Goal: Information Seeking & Learning: Learn about a topic

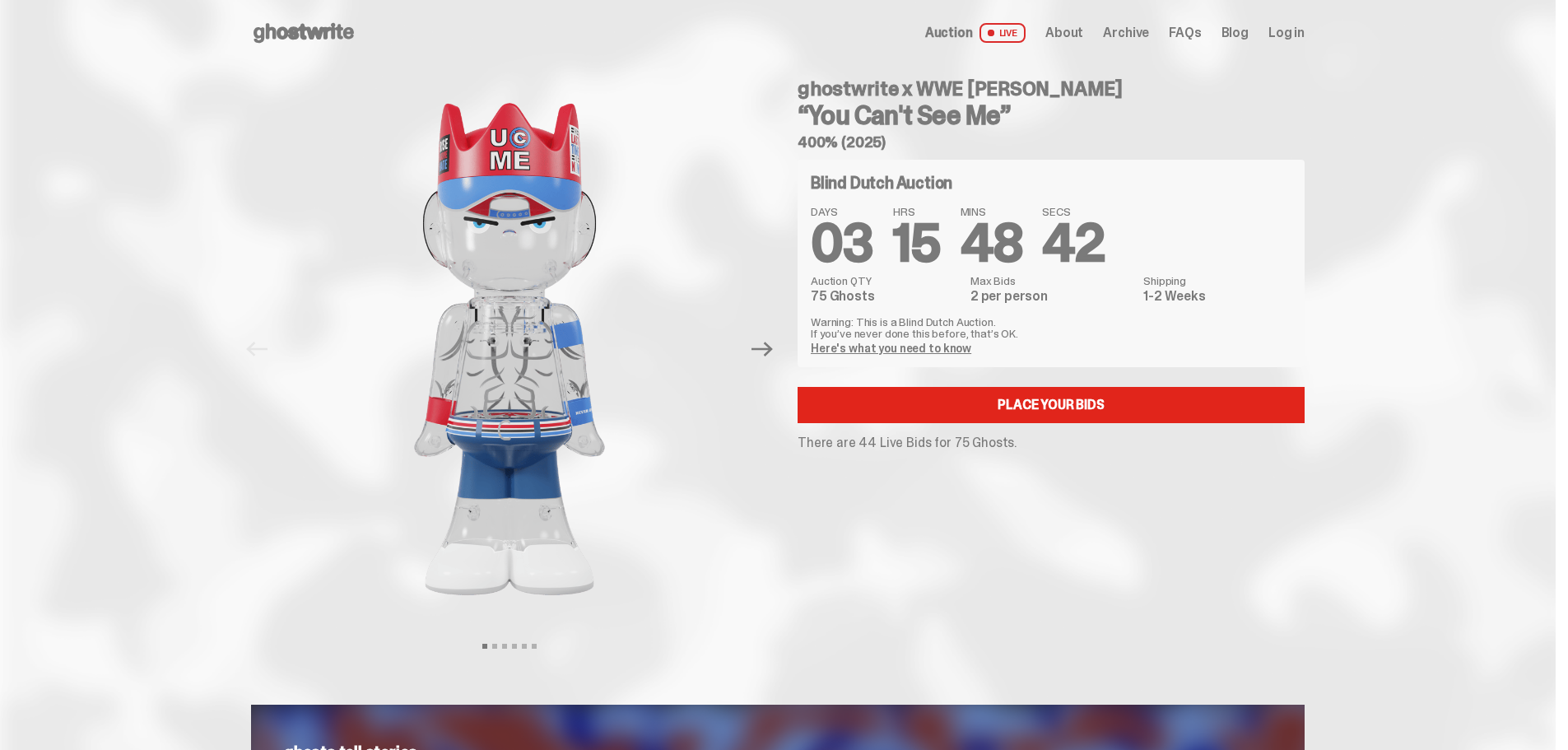
click at [899, 351] on link "Here's what you need to know" at bounding box center [890, 349] width 160 height 15
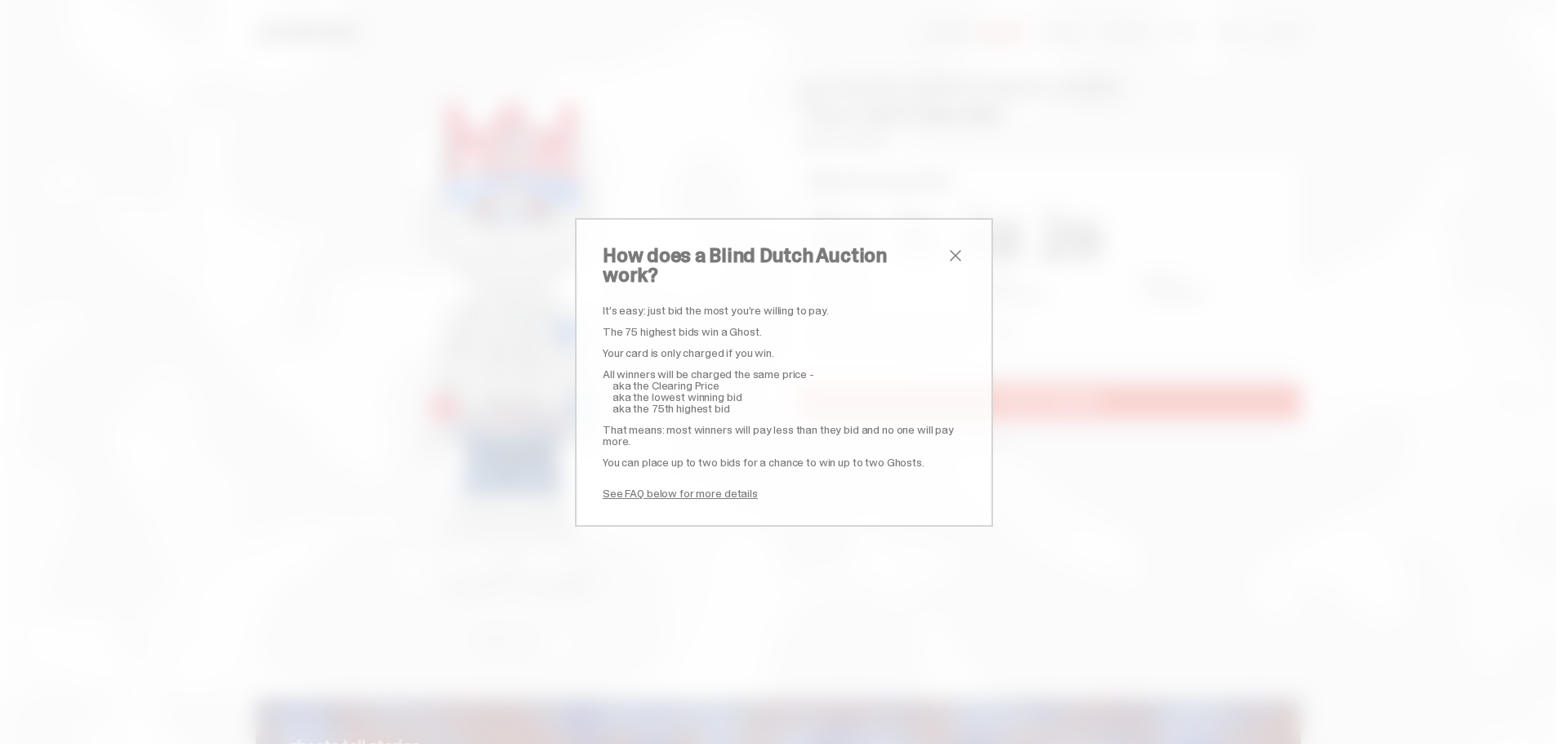
click at [946, 266] on span "close" at bounding box center [956, 256] width 20 height 20
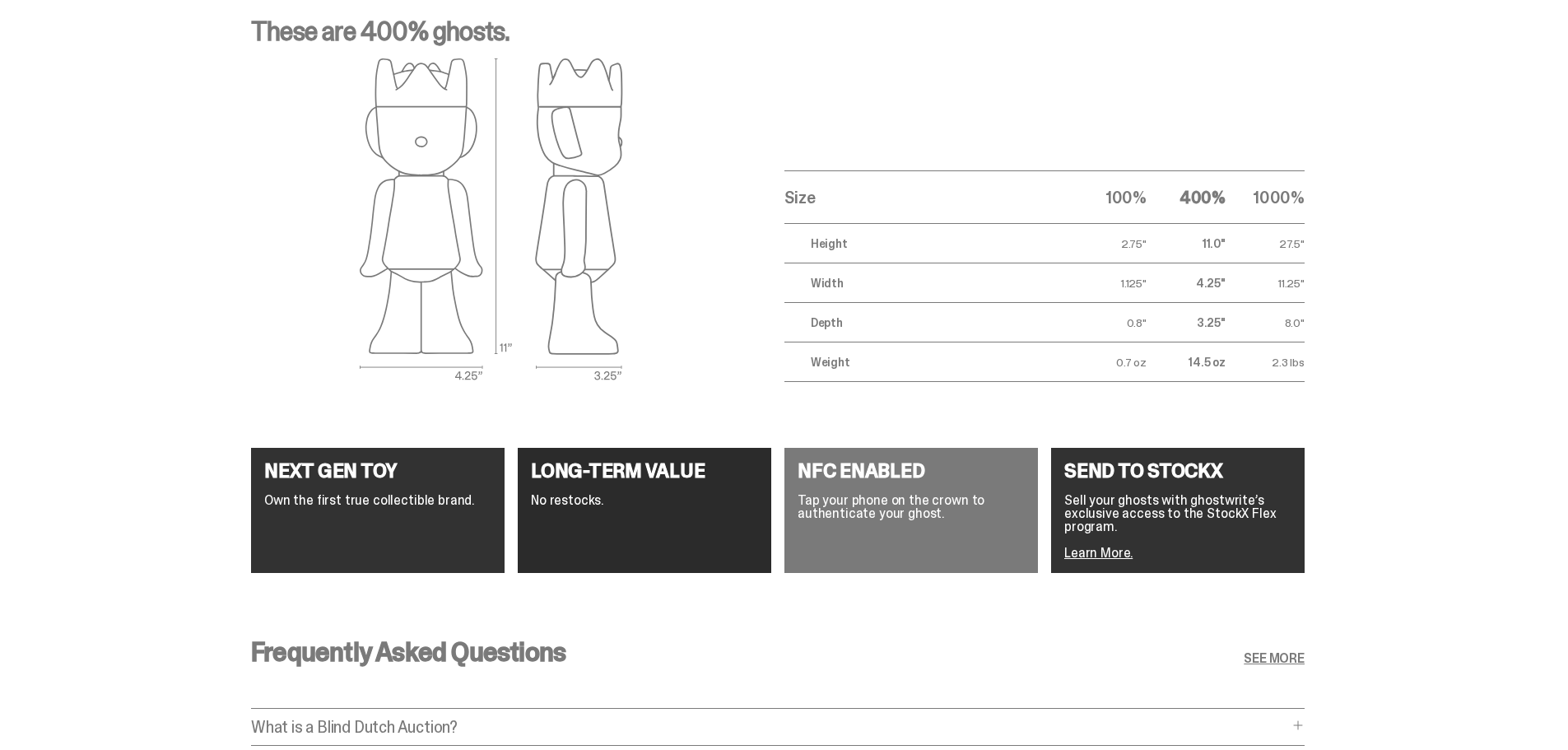
scroll to position [2965, 0]
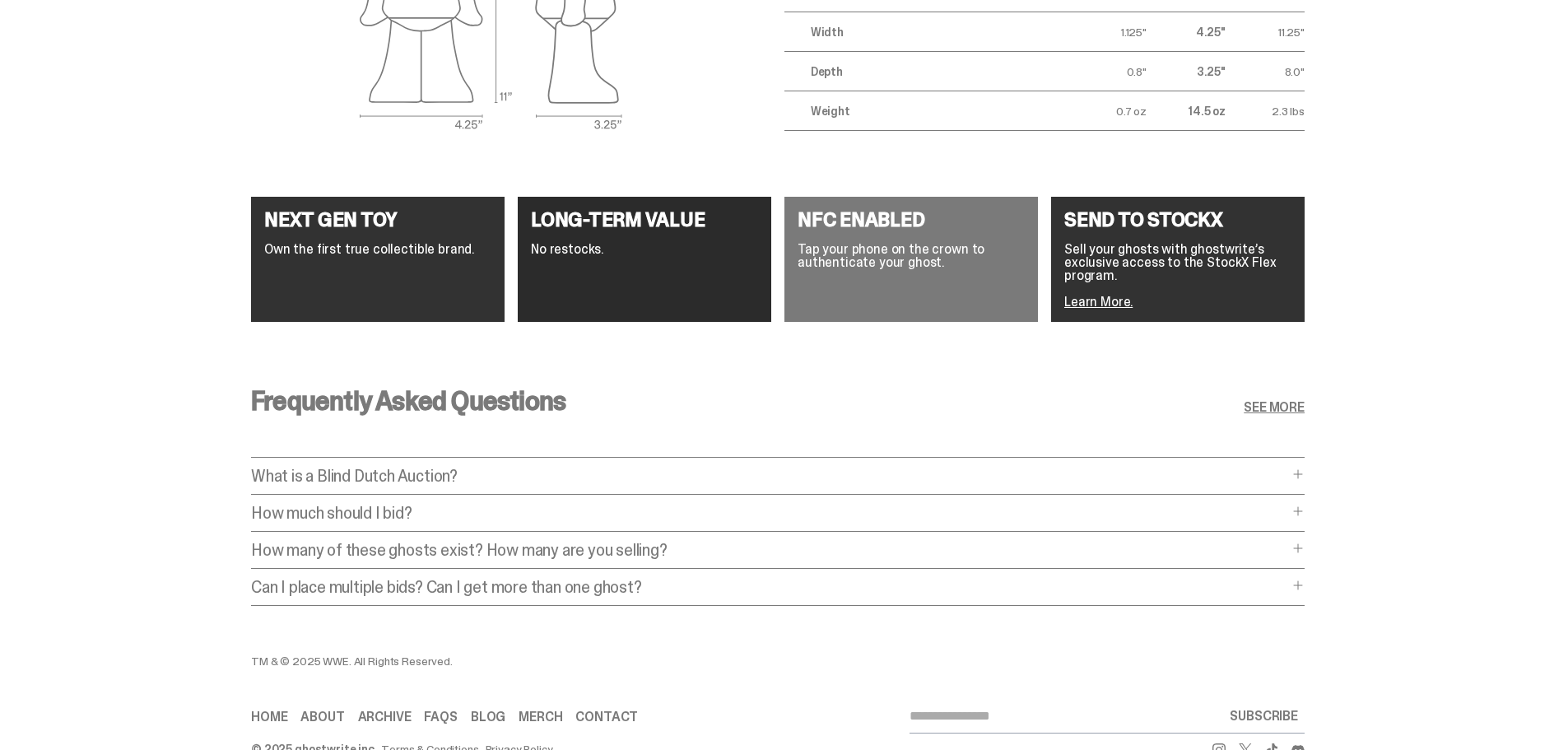
click at [406, 525] on div "How much should I bid? How much should I bid? The short answer is: just bid the…" at bounding box center [777, 519] width 1054 height 27
click at [412, 517] on p "How much should I bid?" at bounding box center [769, 513] width 1037 height 16
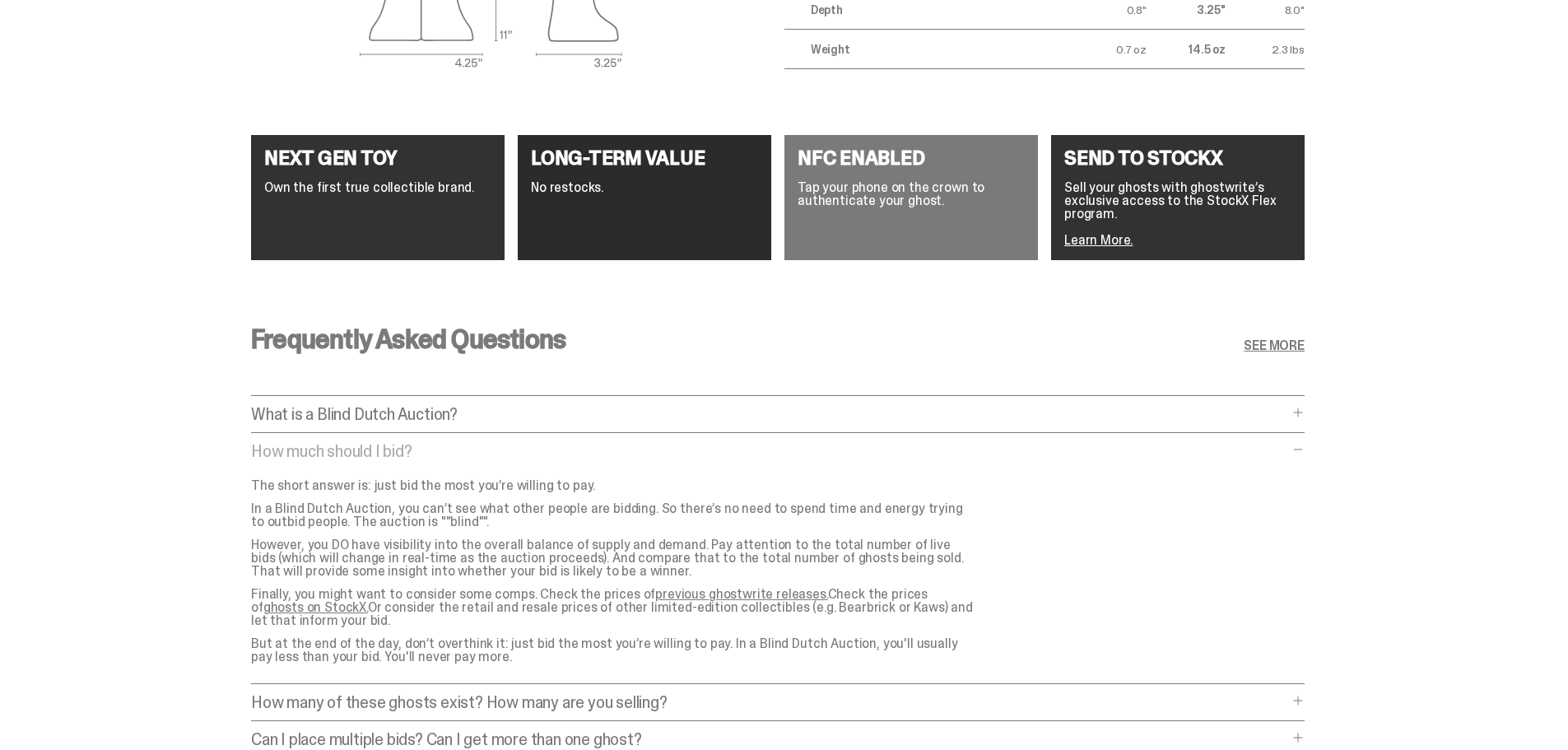
scroll to position [3130, 0]
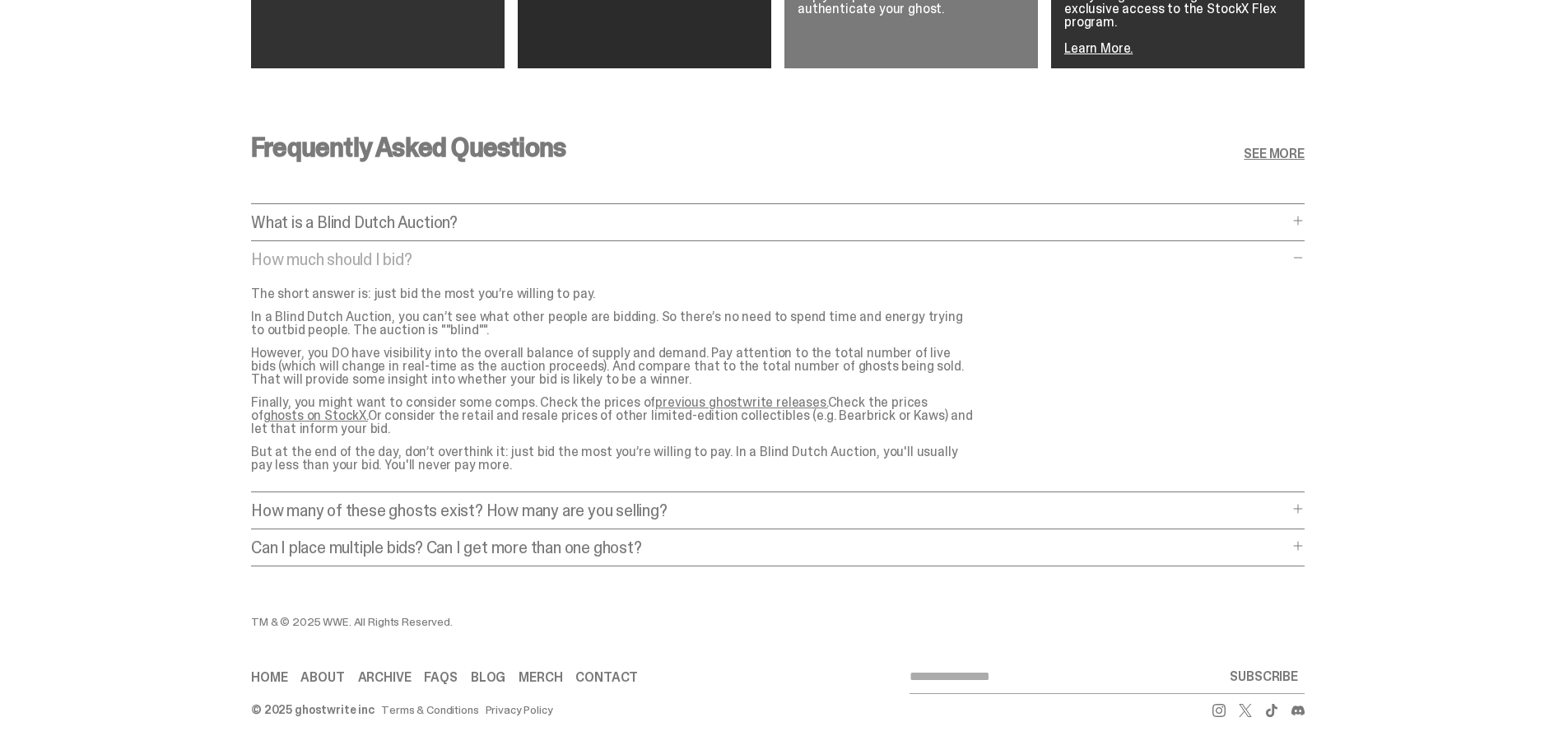
click at [758, 398] on link "previous ghostwrite releases." at bounding box center [741, 401] width 172 height 17
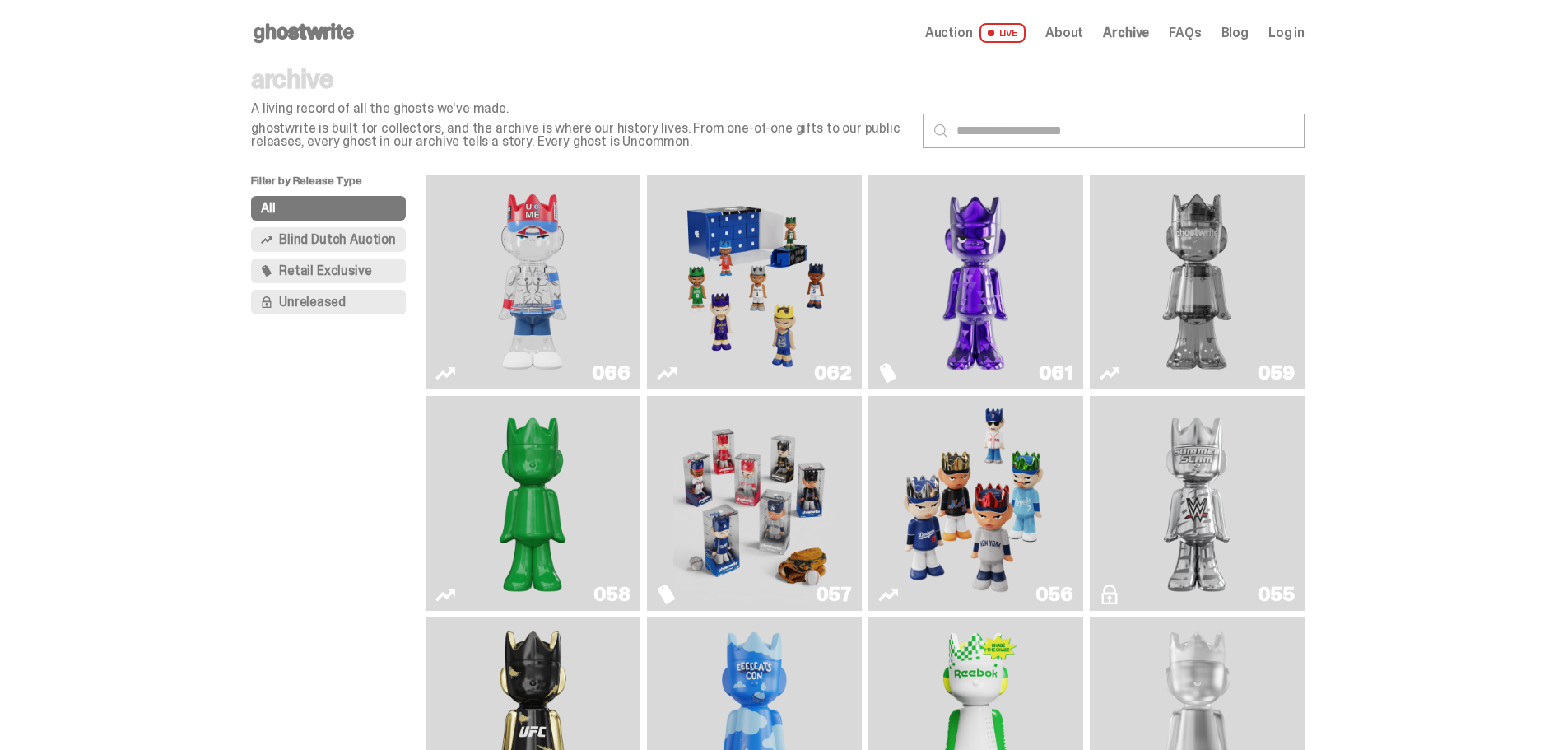
click at [1216, 486] on img "I Was There SummerSlam" at bounding box center [1197, 504] width 161 height 202
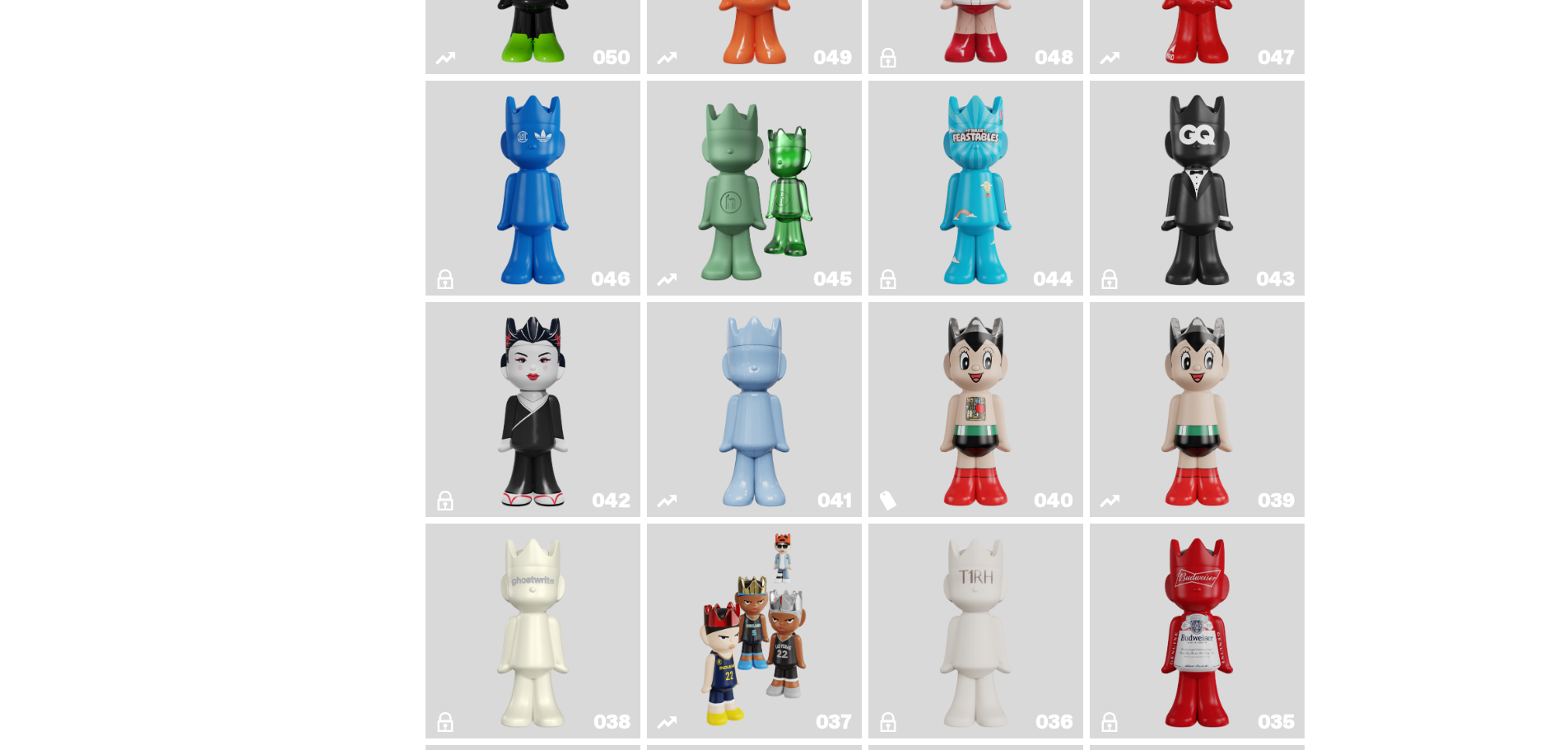
scroll to position [1153, 0]
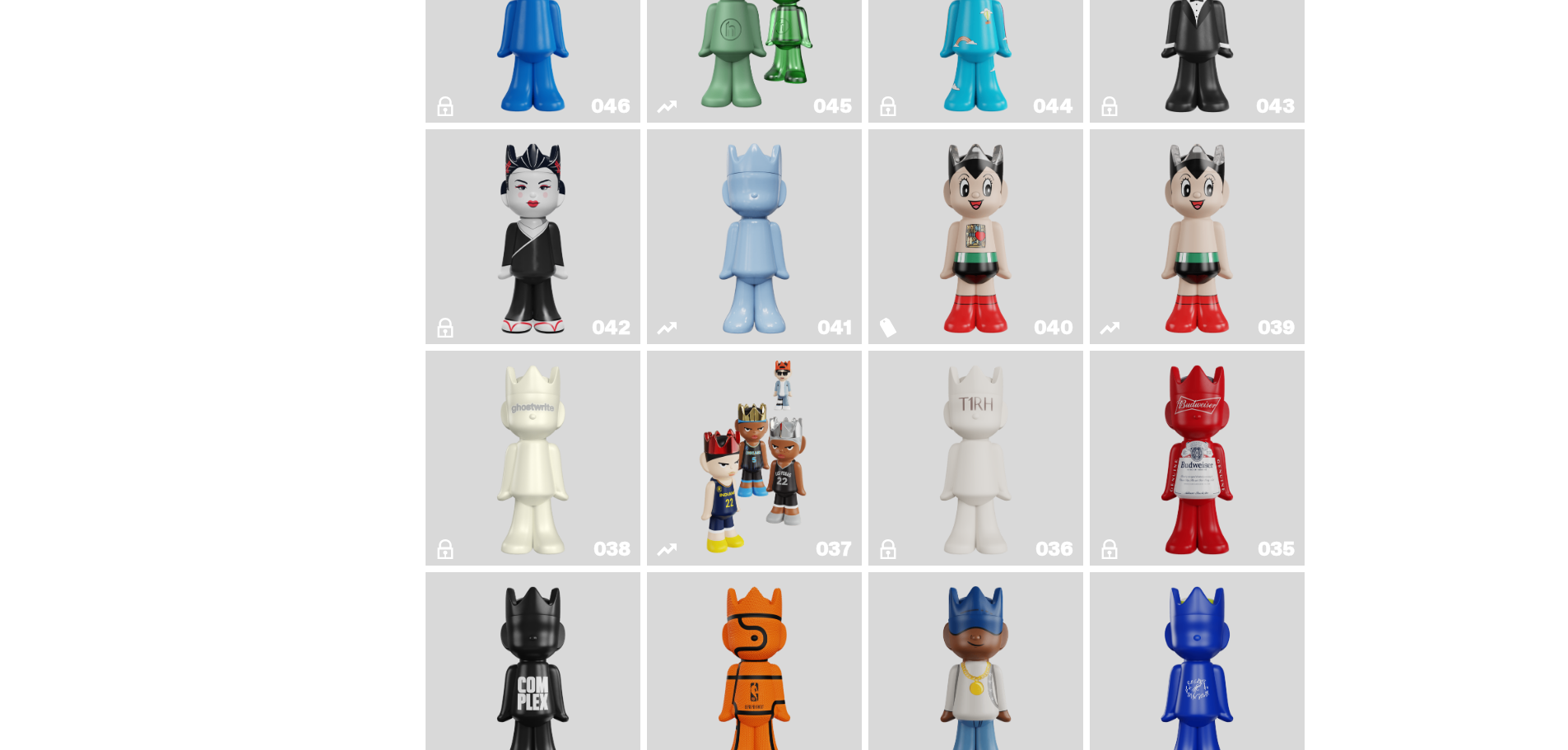
click at [801, 500] on img "Game Face (2024)" at bounding box center [755, 458] width 114 height 202
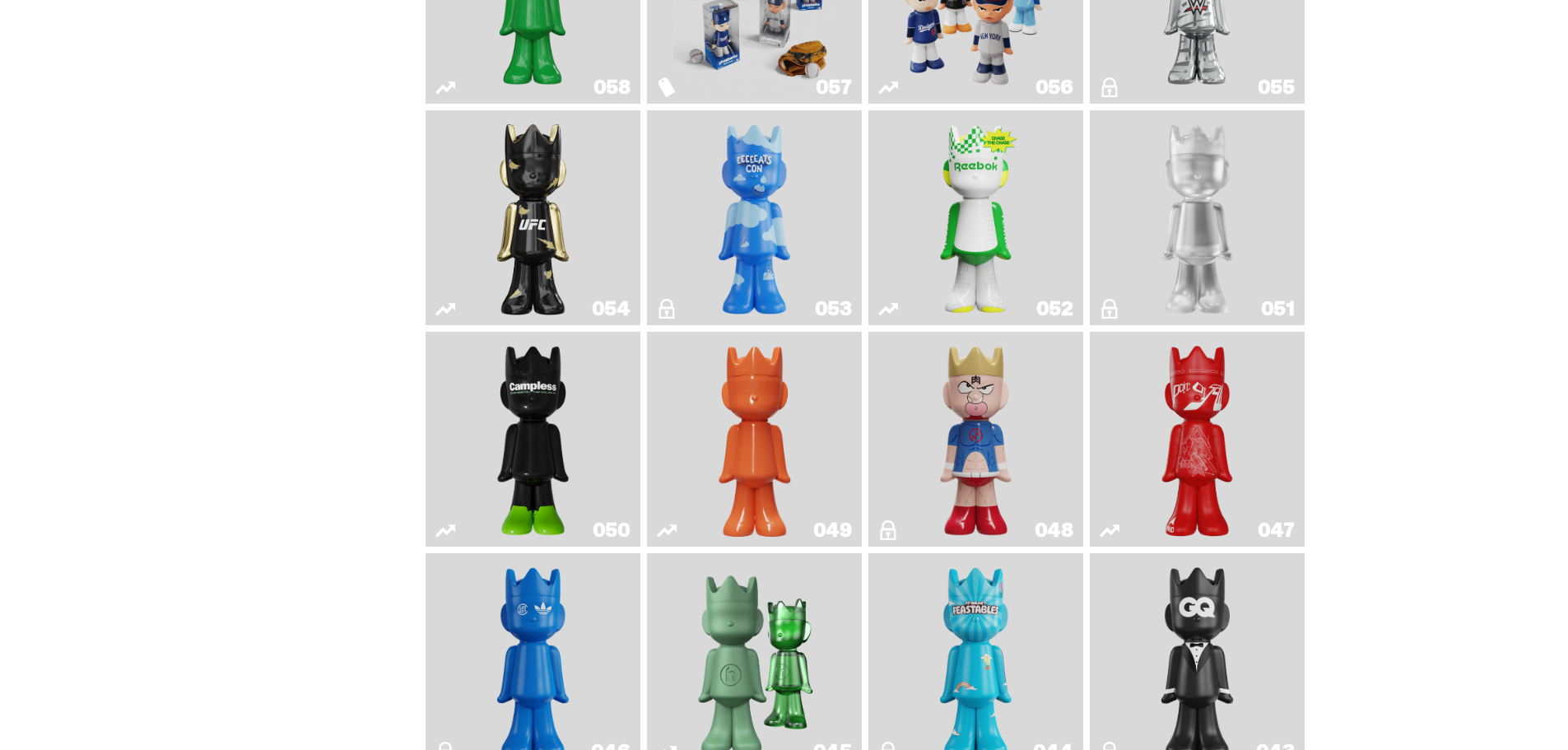
scroll to position [412, 0]
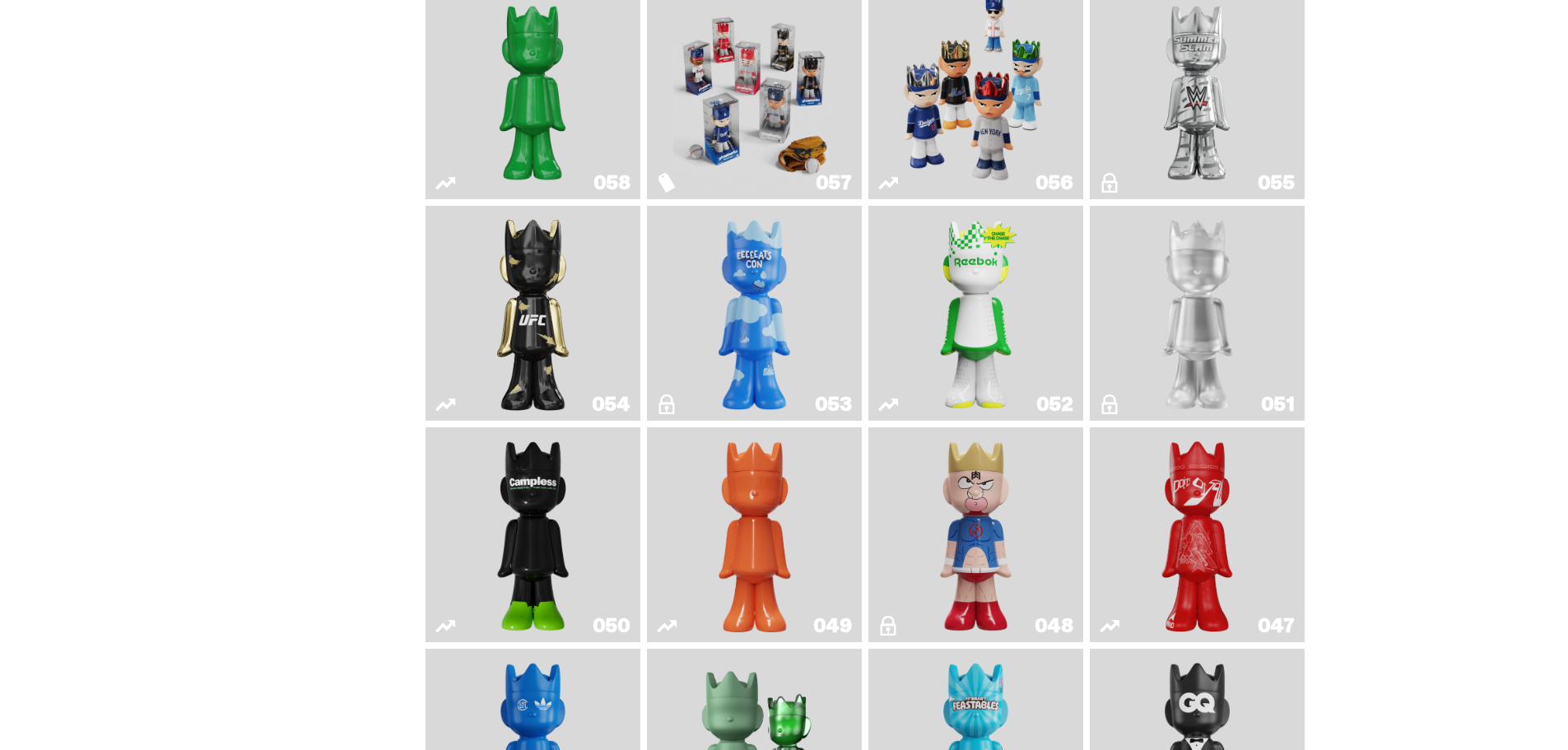
click at [570, 322] on img "Ruby" at bounding box center [533, 313] width 87 height 202
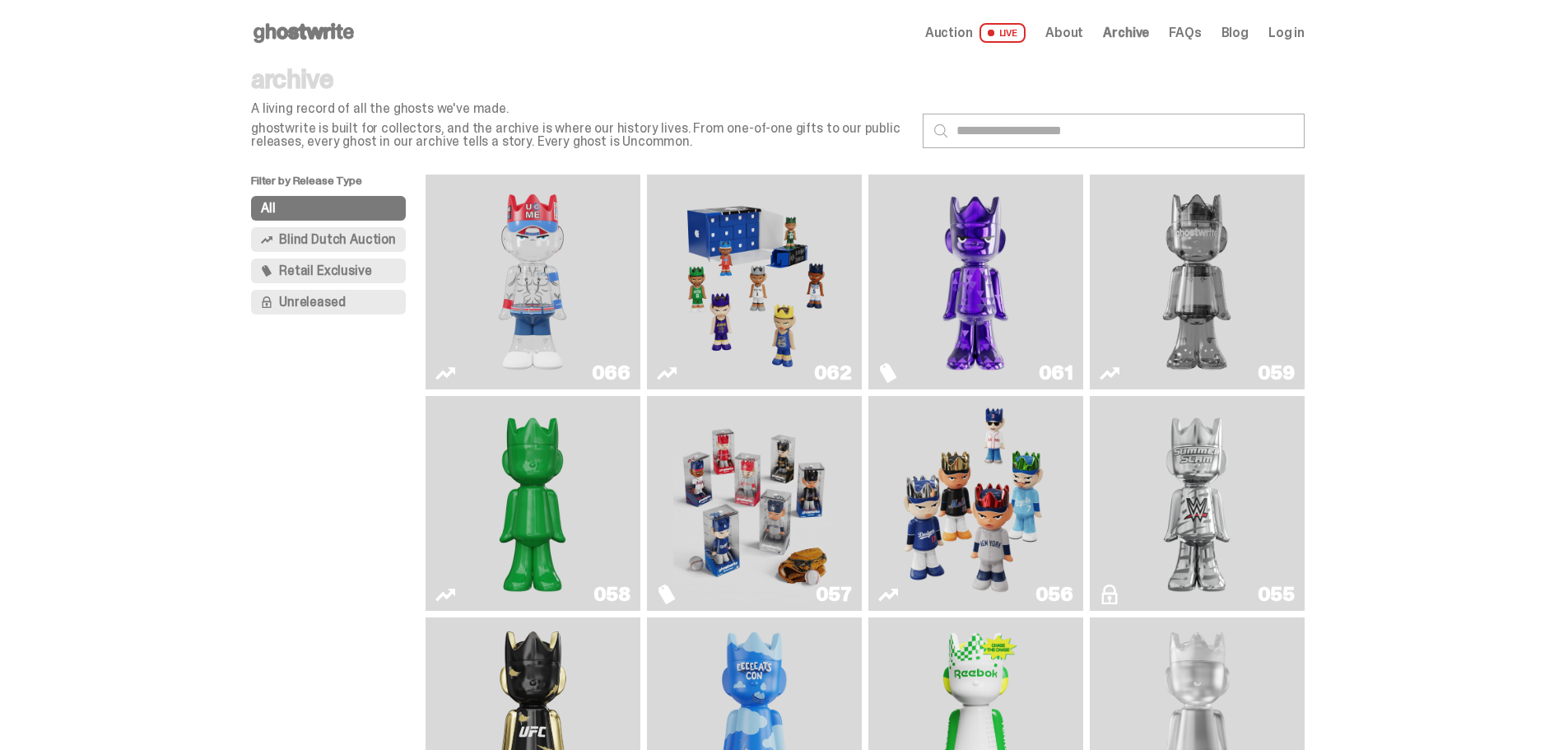
click at [816, 362] on img "Game Face (2025)" at bounding box center [754, 281] width 161 height 202
click at [1171, 223] on img "Two" at bounding box center [1197, 281] width 161 height 202
click at [1002, 273] on img "Fantasy" at bounding box center [975, 281] width 161 height 202
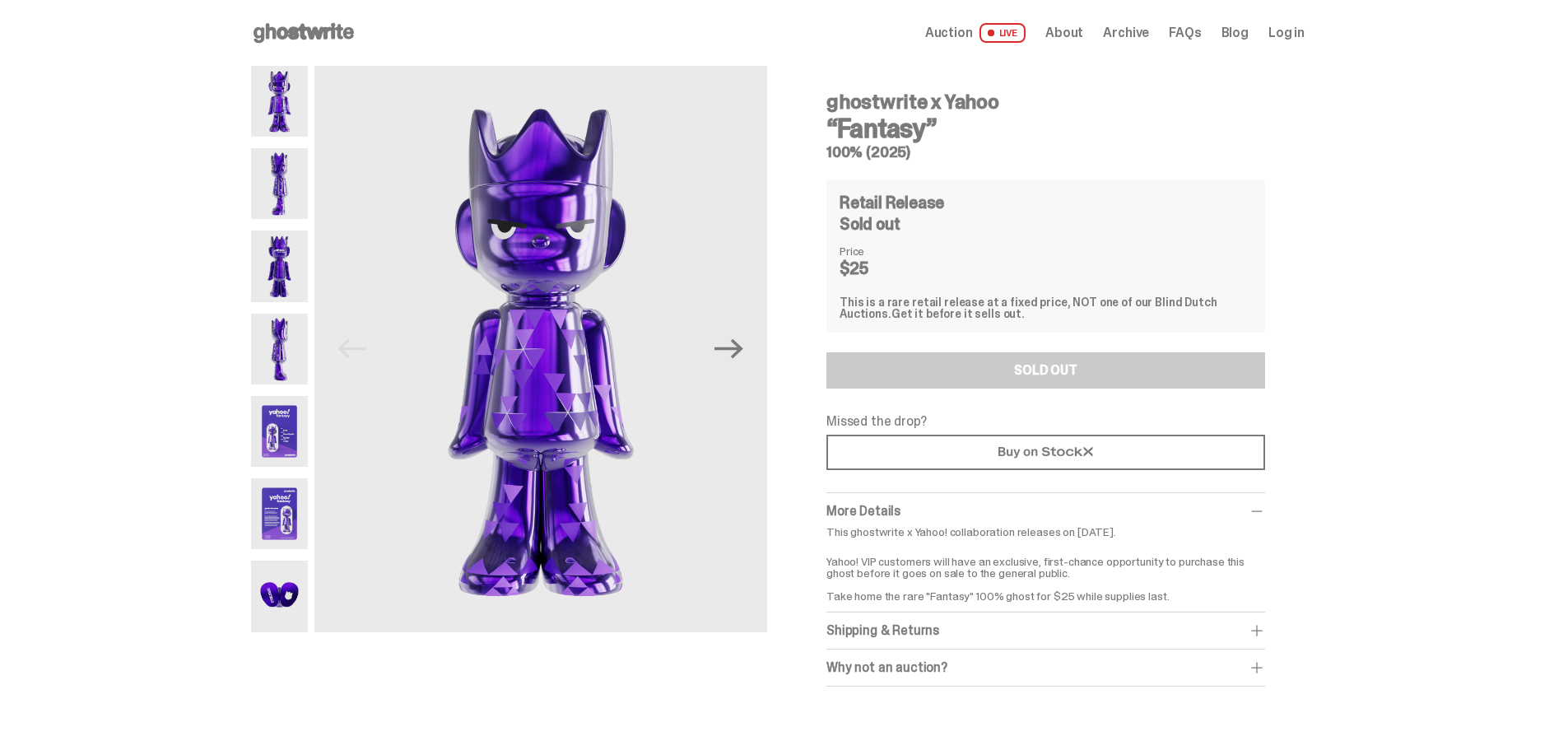
click at [296, 427] on img at bounding box center [278, 431] width 56 height 71
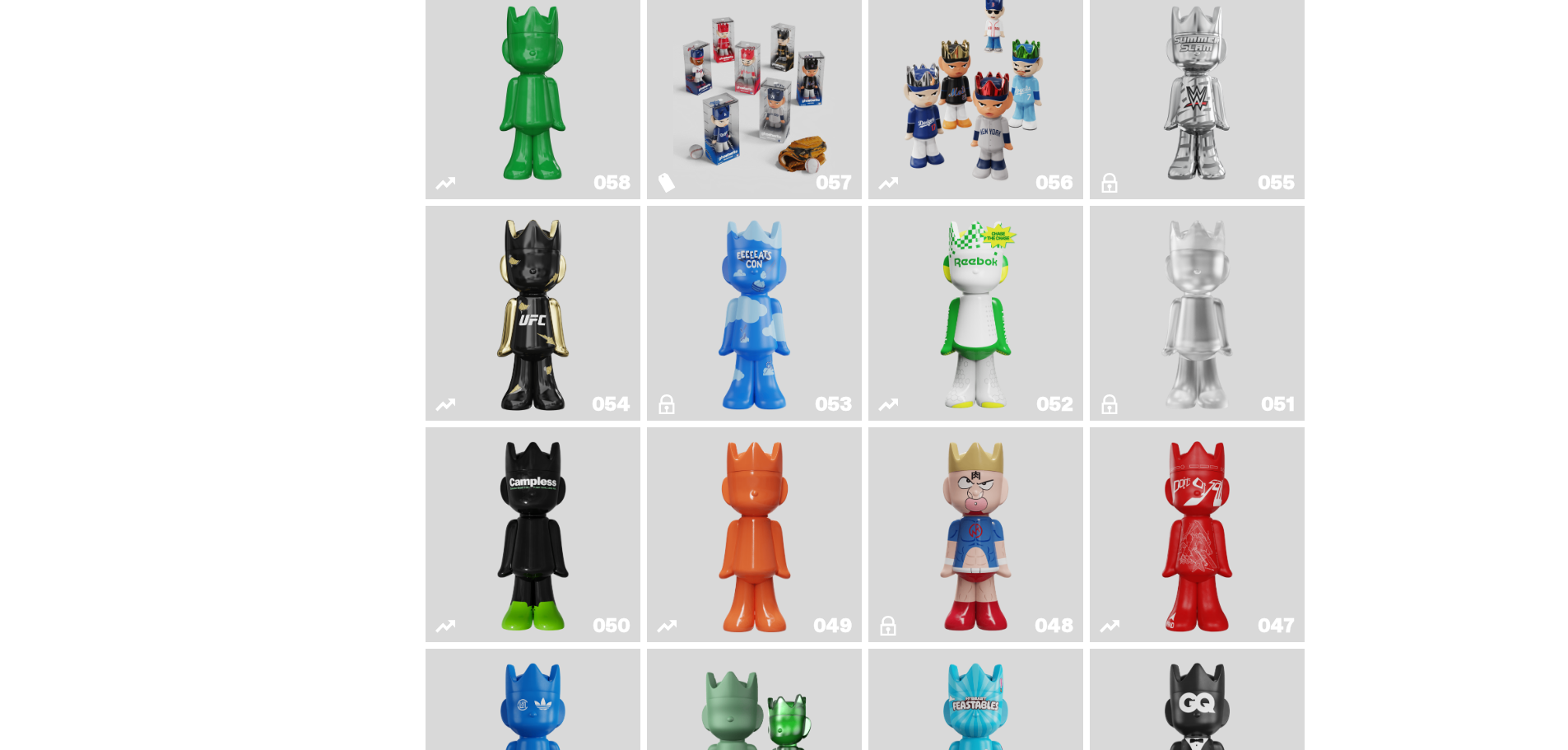
scroll to position [82, 0]
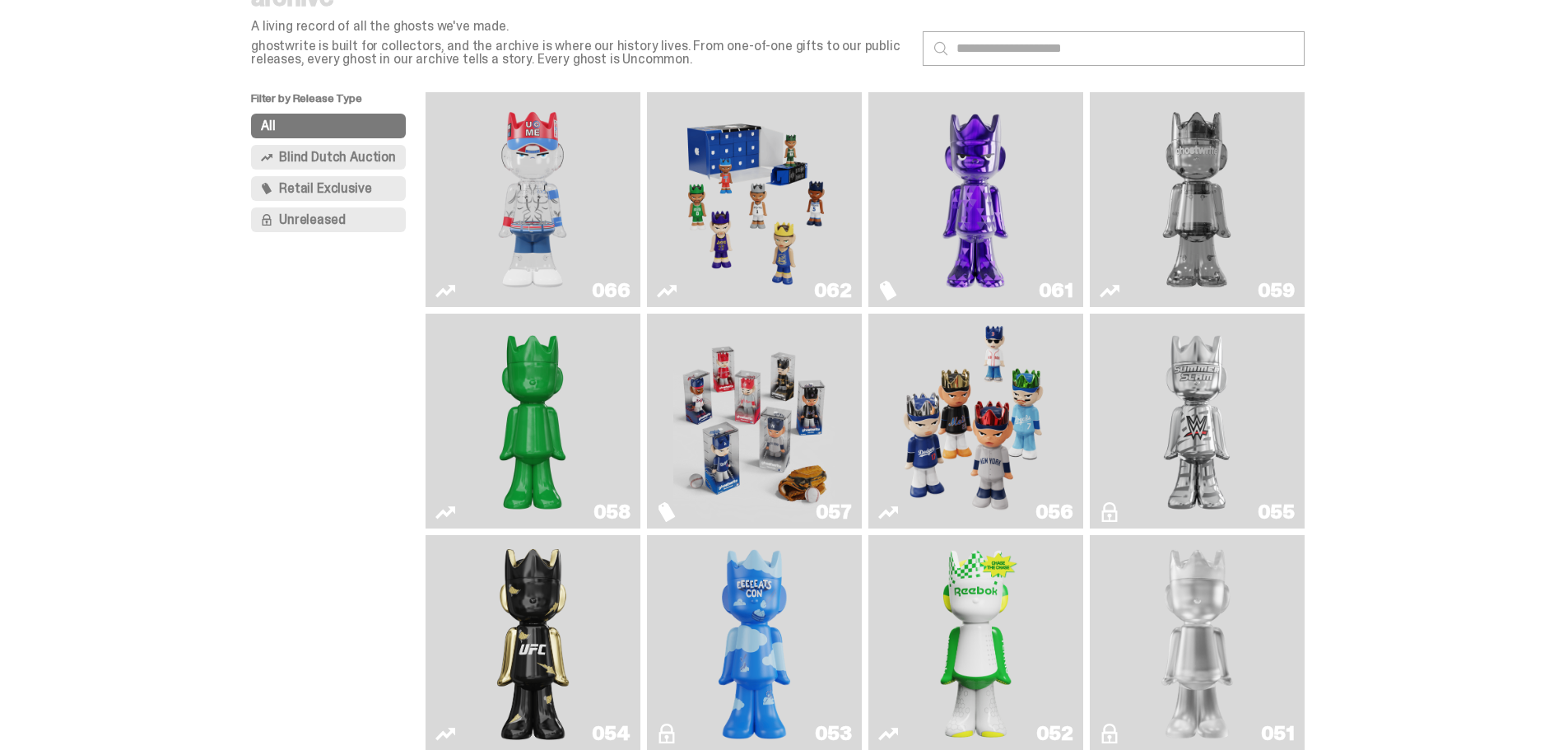
click at [303, 151] on span "Blind Dutch Auction" at bounding box center [338, 157] width 117 height 13
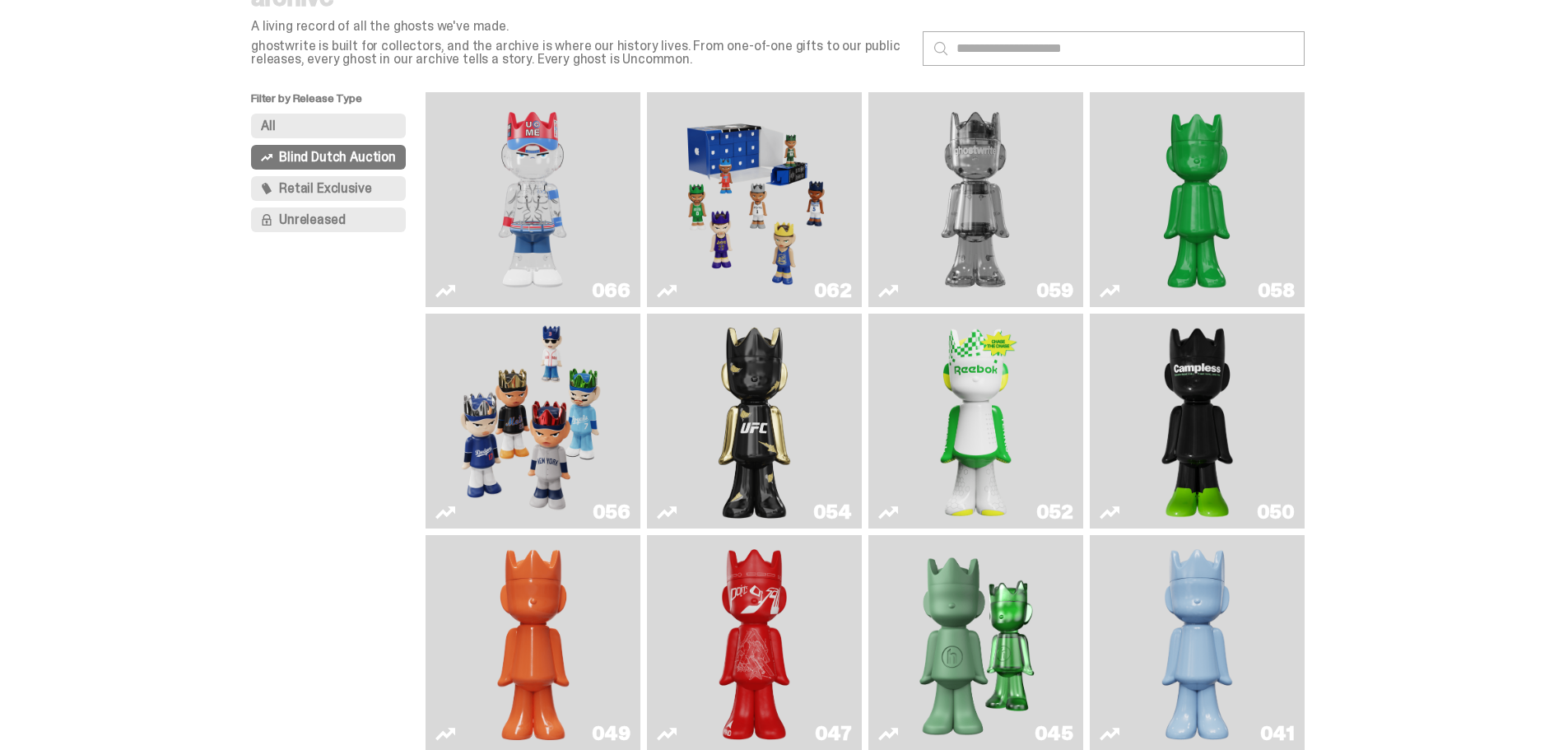
click at [1040, 413] on link "052" at bounding box center [976, 421] width 195 height 202
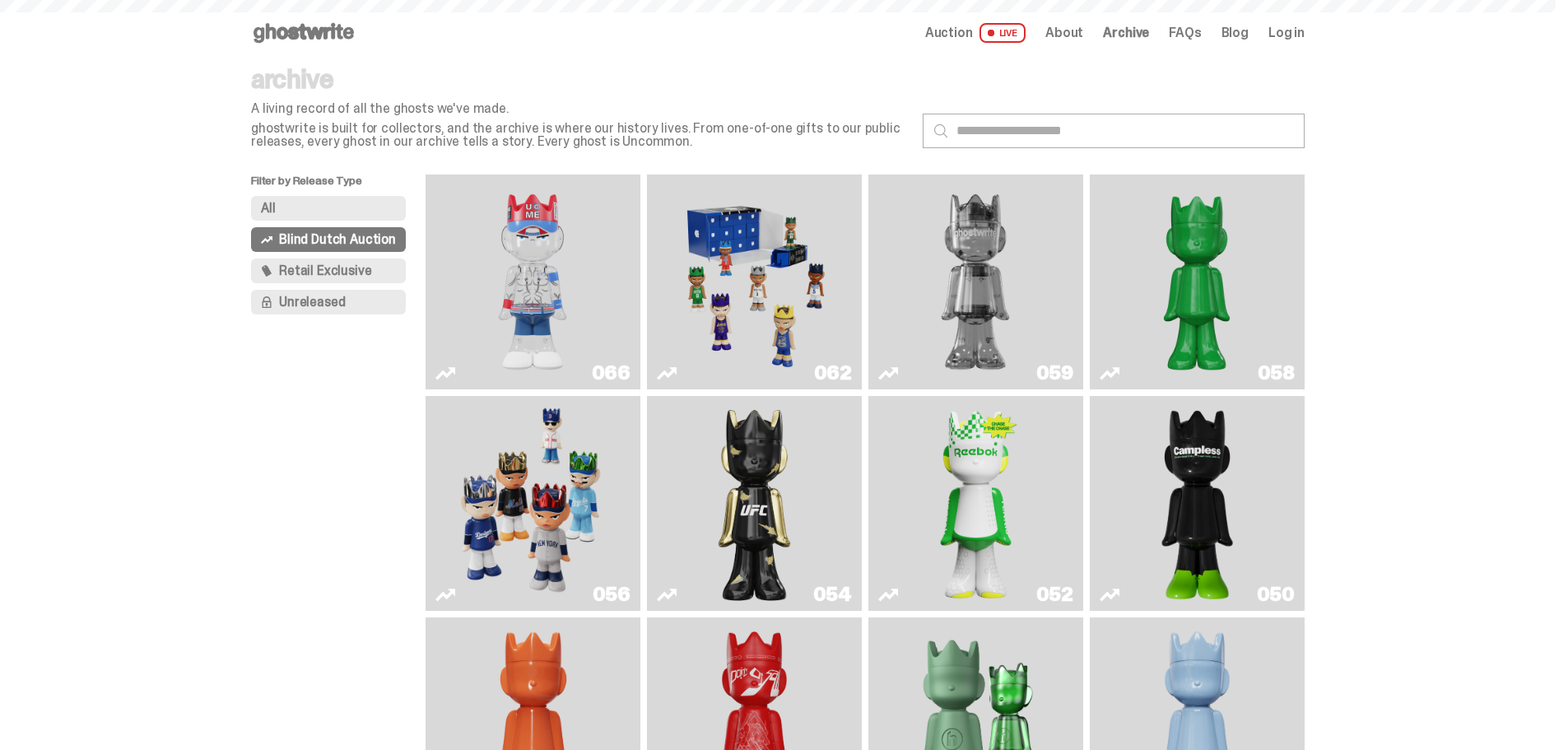
scroll to position [82, 0]
